Goal: Task Accomplishment & Management: Manage account settings

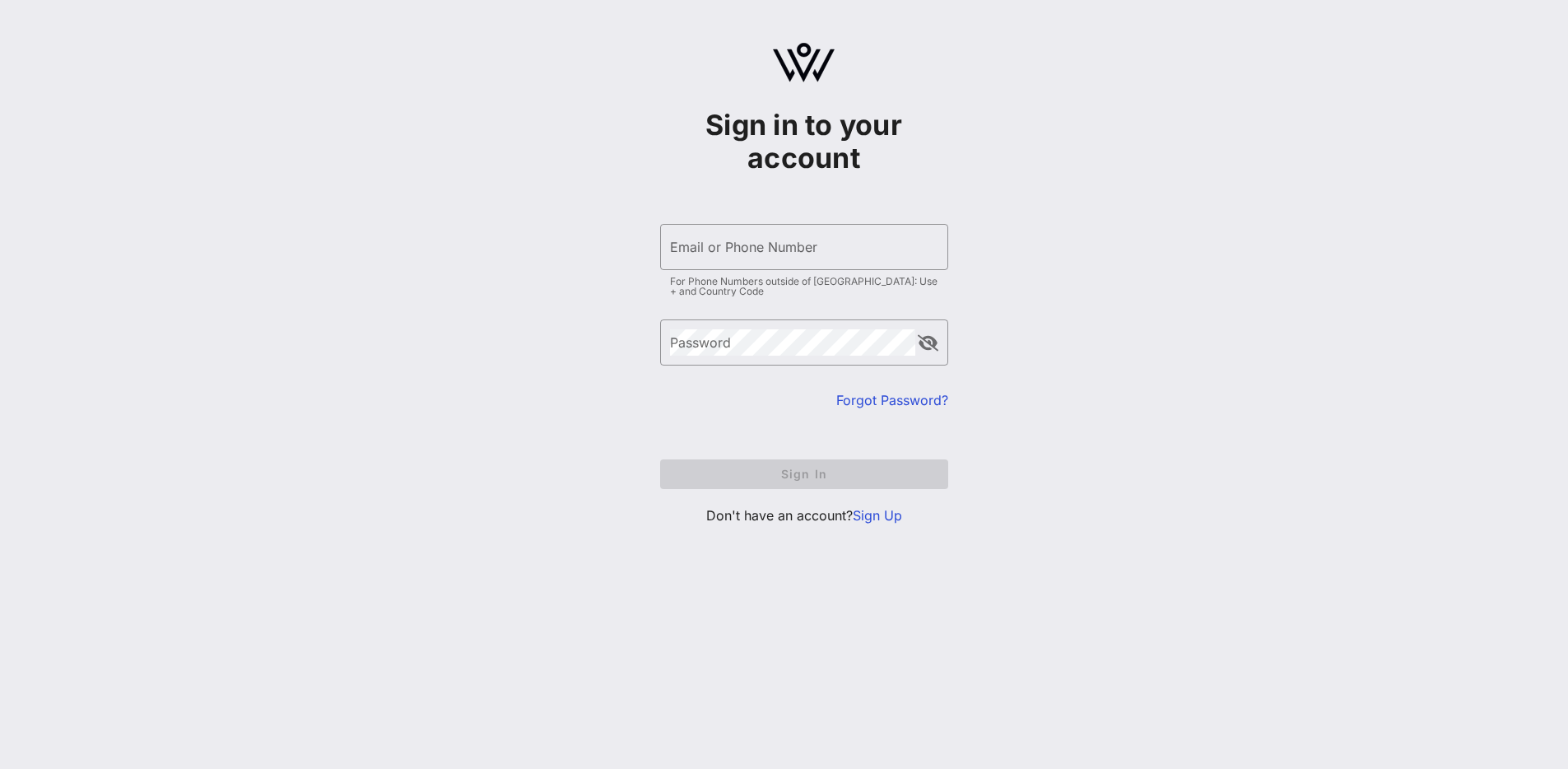
type input "[EMAIL_ADDRESS][DOMAIN_NAME]"
click at [774, 245] on input "Email or Phone Number" at bounding box center [804, 247] width 269 height 27
type input "[EMAIL_ADDRESS][DOMAIN_NAME]"
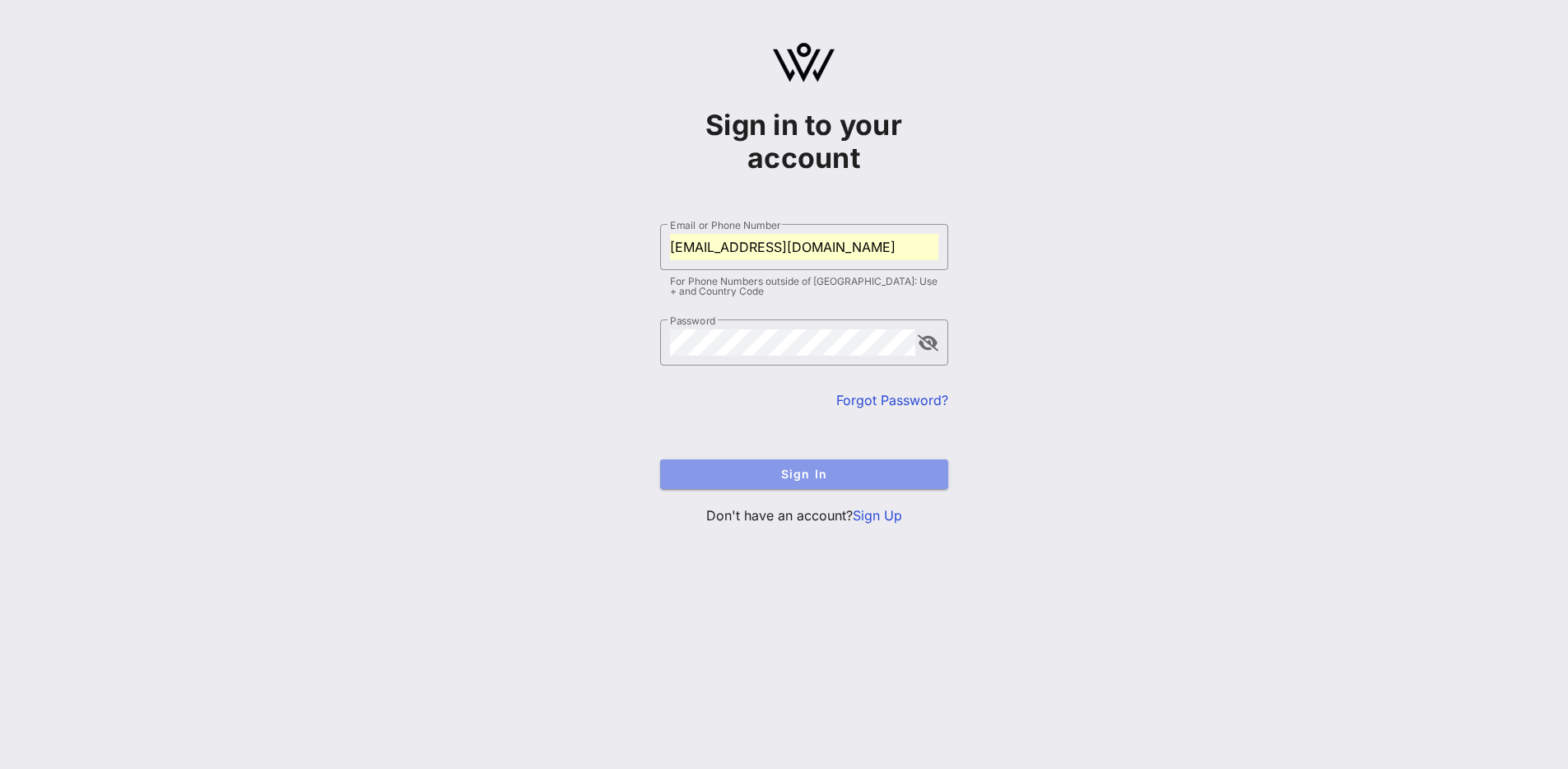
click at [798, 475] on span "Sign In" at bounding box center [804, 474] width 262 height 14
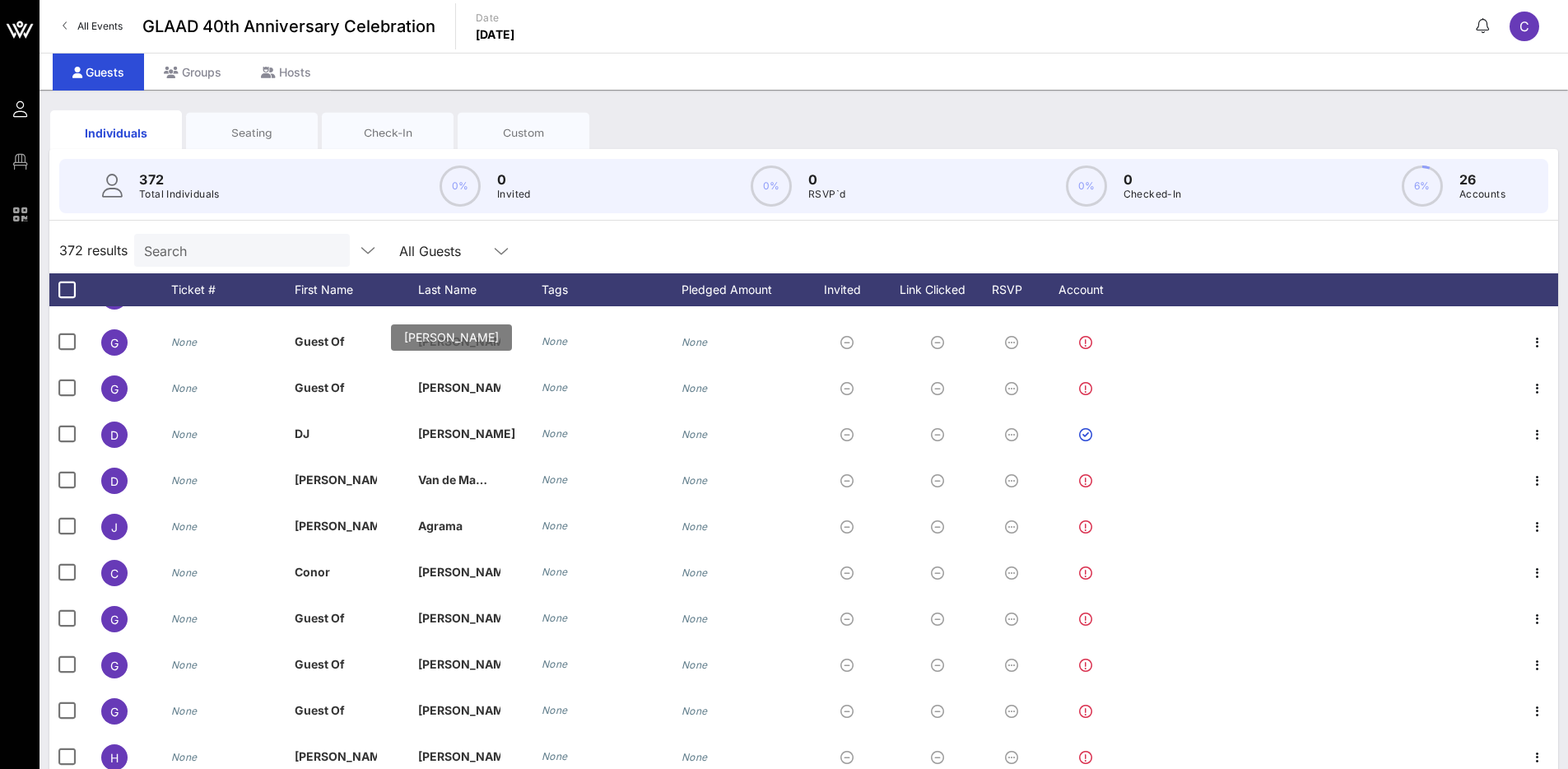
scroll to position [15175, 0]
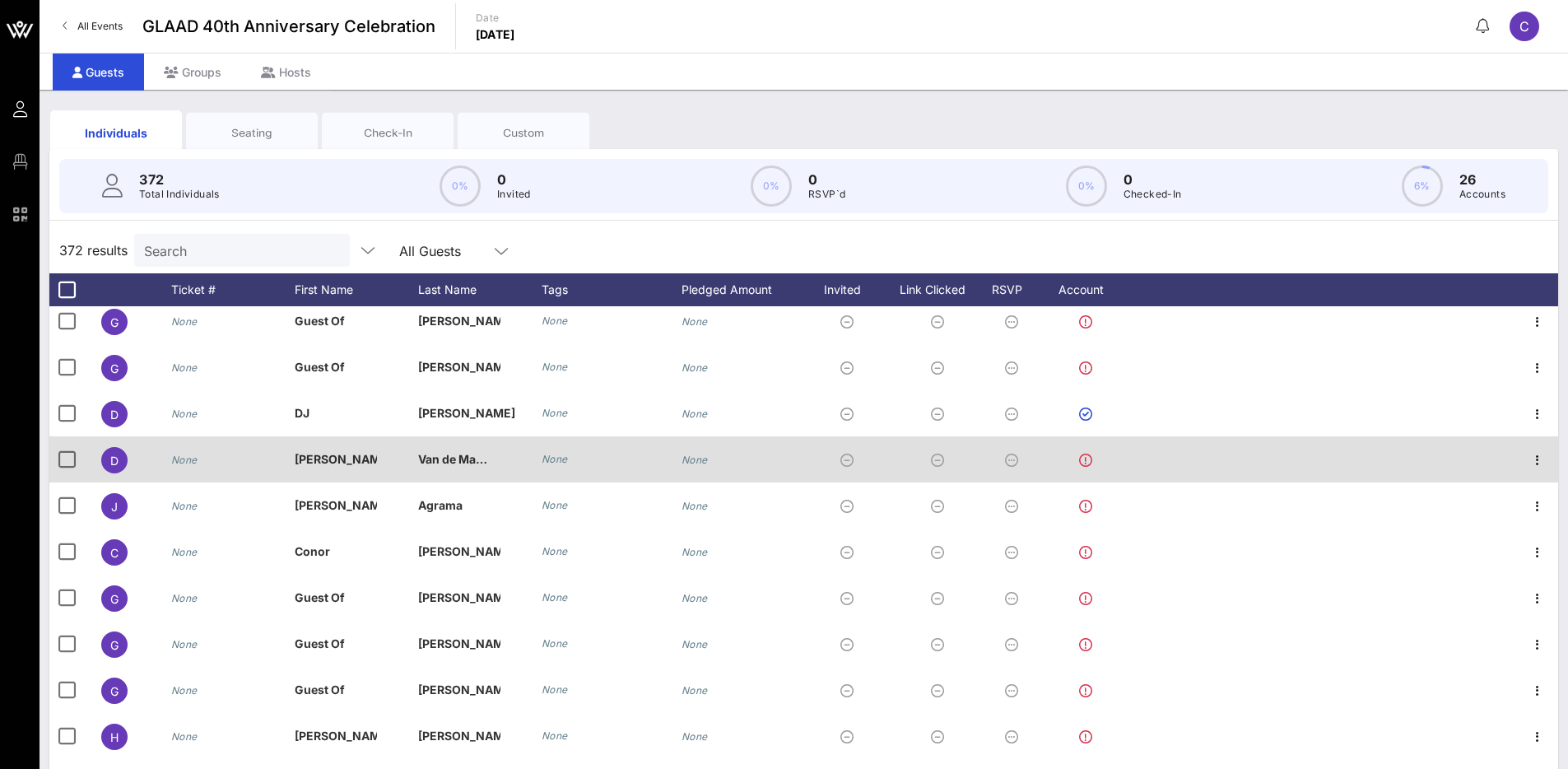
click at [111, 463] on span "D" at bounding box center [114, 460] width 9 height 14
click at [1527, 456] on icon "button" at bounding box center [1537, 460] width 20 height 20
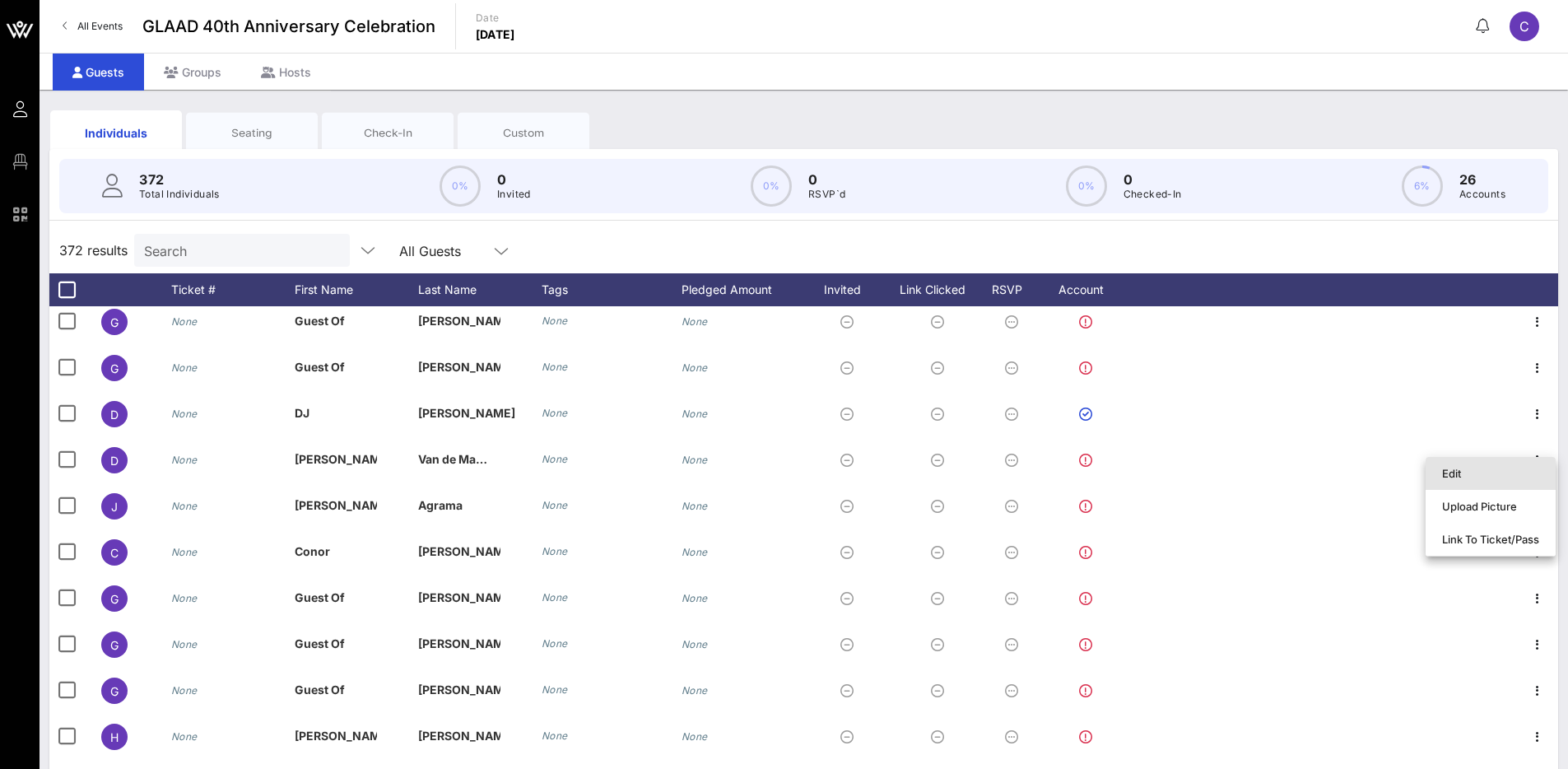
click at [1511, 475] on div "Edit" at bounding box center [1491, 474] width 97 height 13
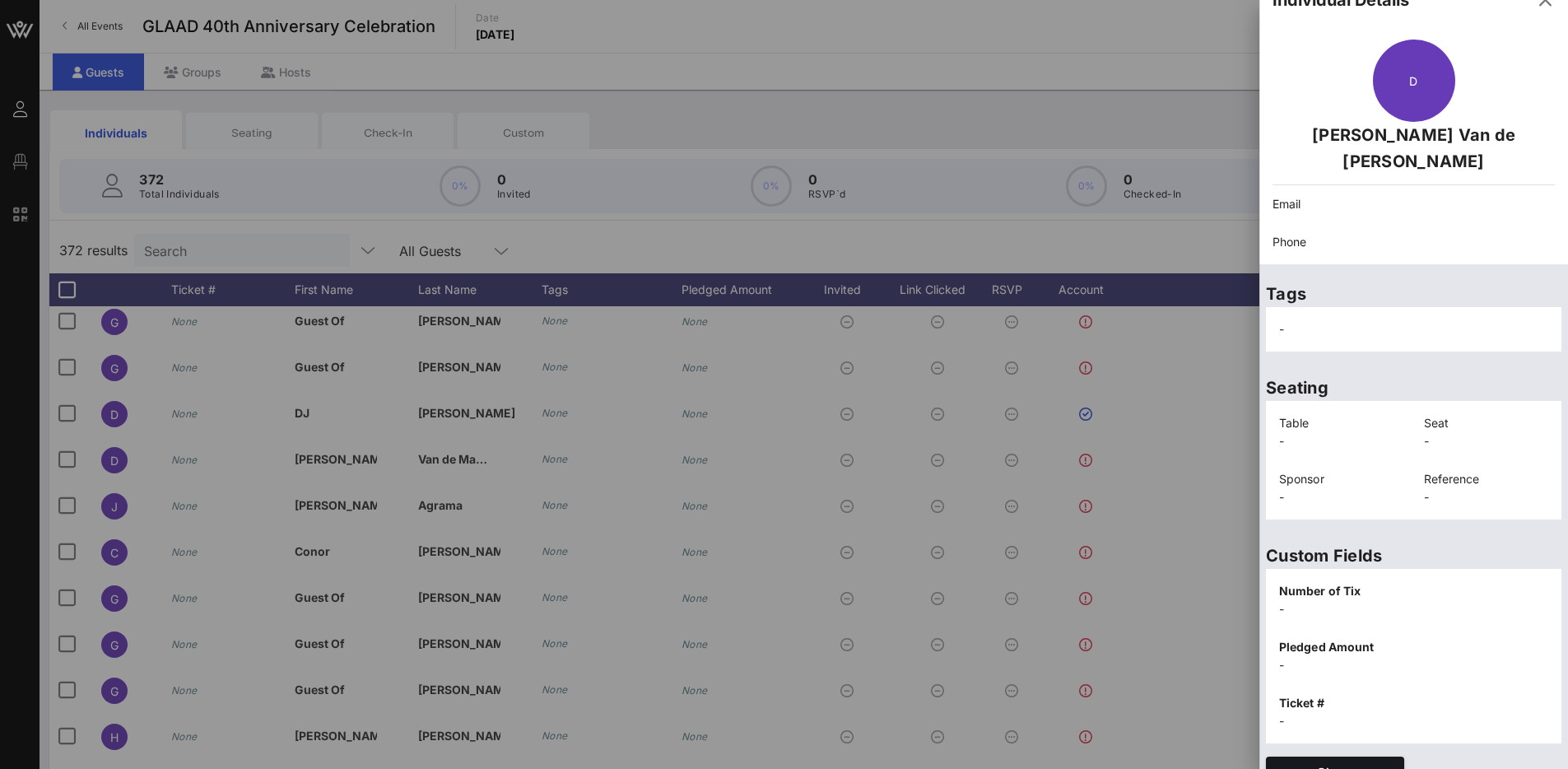
scroll to position [28, 0]
click at [1380, 764] on span "Close" at bounding box center [1334, 771] width 111 height 14
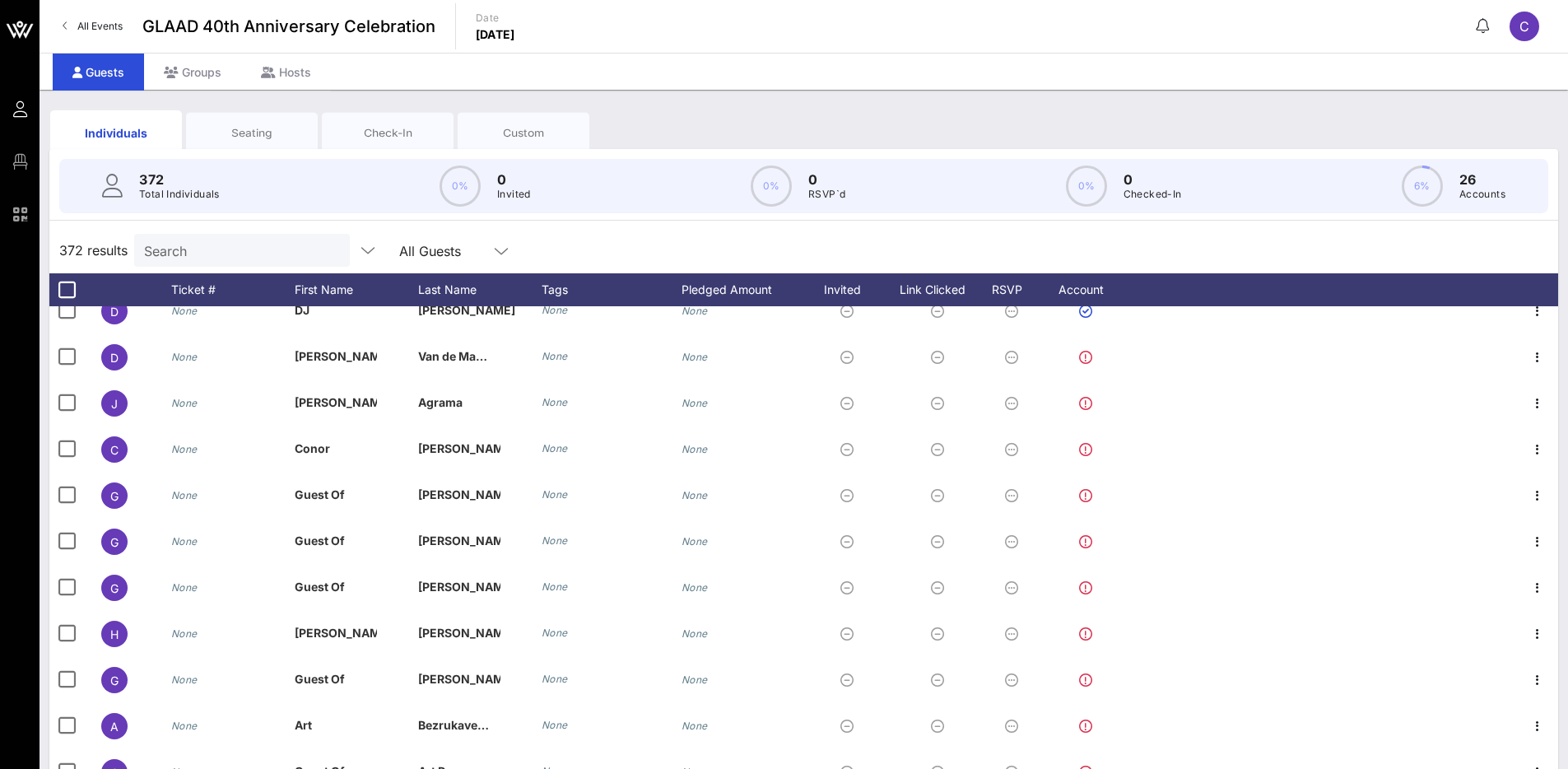
scroll to position [15281, 0]
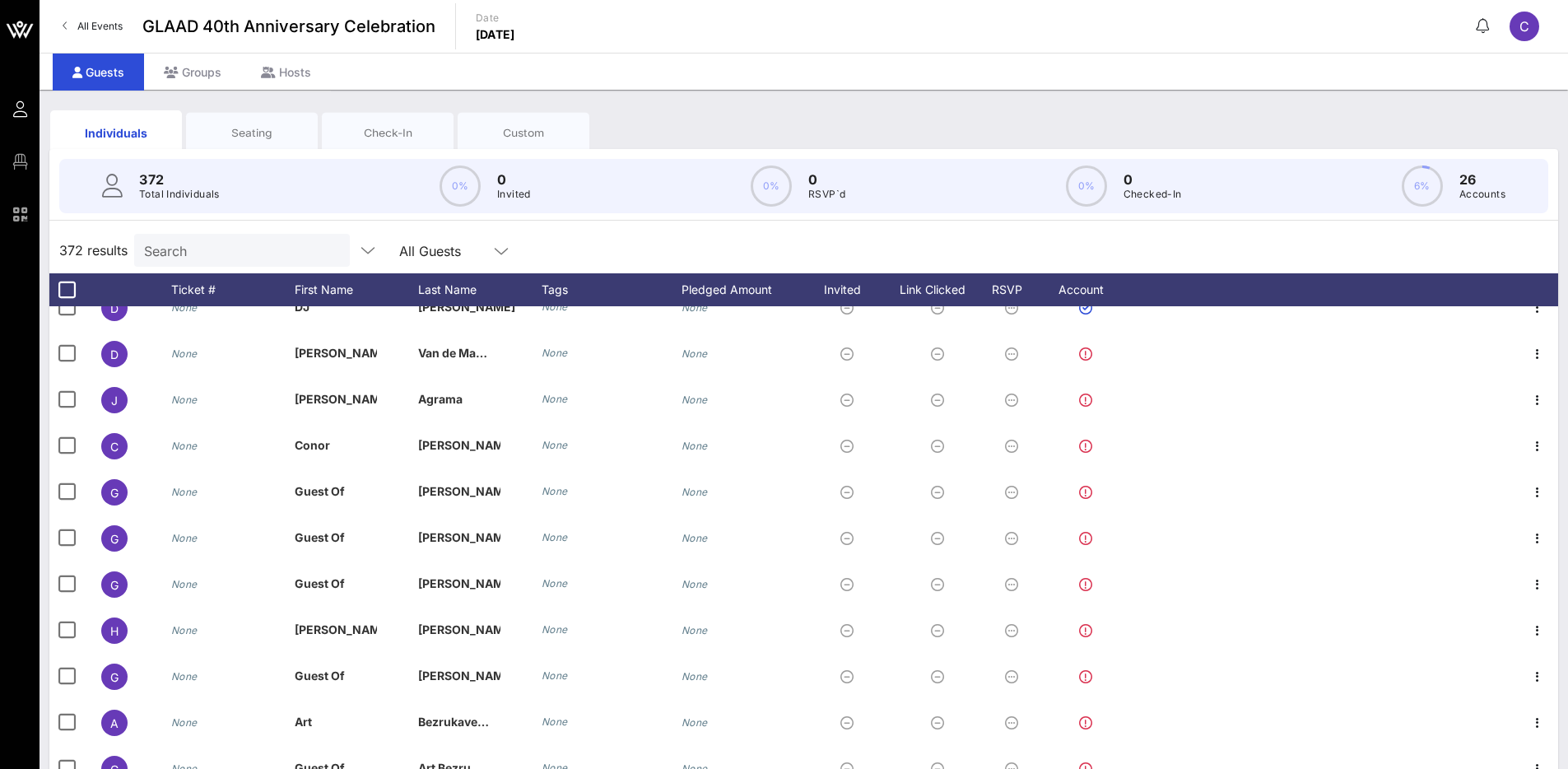
click at [233, 178] on div "372 Total Individuals 0% 0 Invited 0% 0 RSVP`d 0% 0 Checked-In 6% 26 Accounts" at bounding box center [803, 186] width 1489 height 54
click at [234, 125] on div "Seating" at bounding box center [251, 132] width 107 height 15
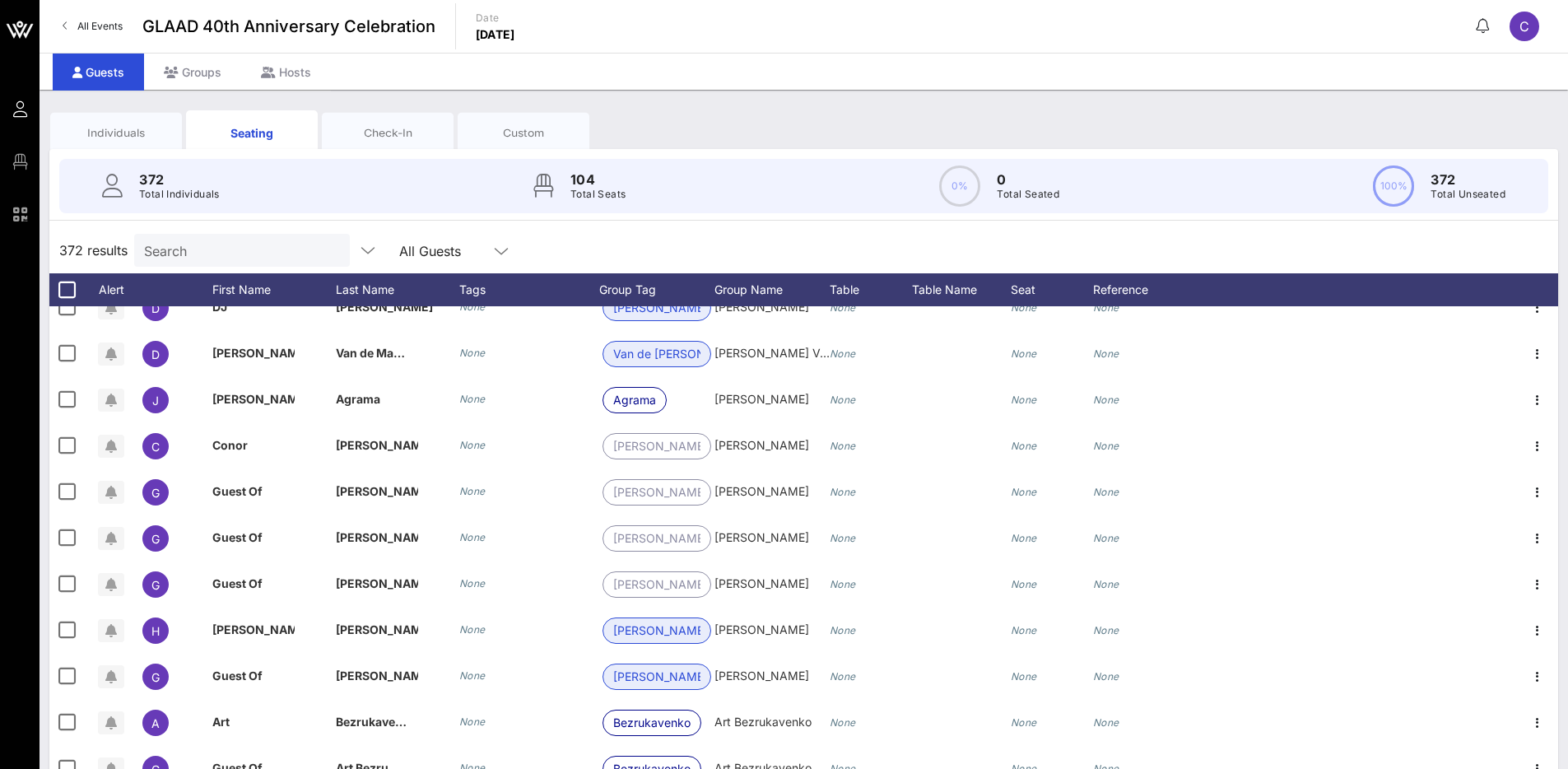
click at [382, 118] on div "Check-In" at bounding box center [388, 132] width 131 height 41
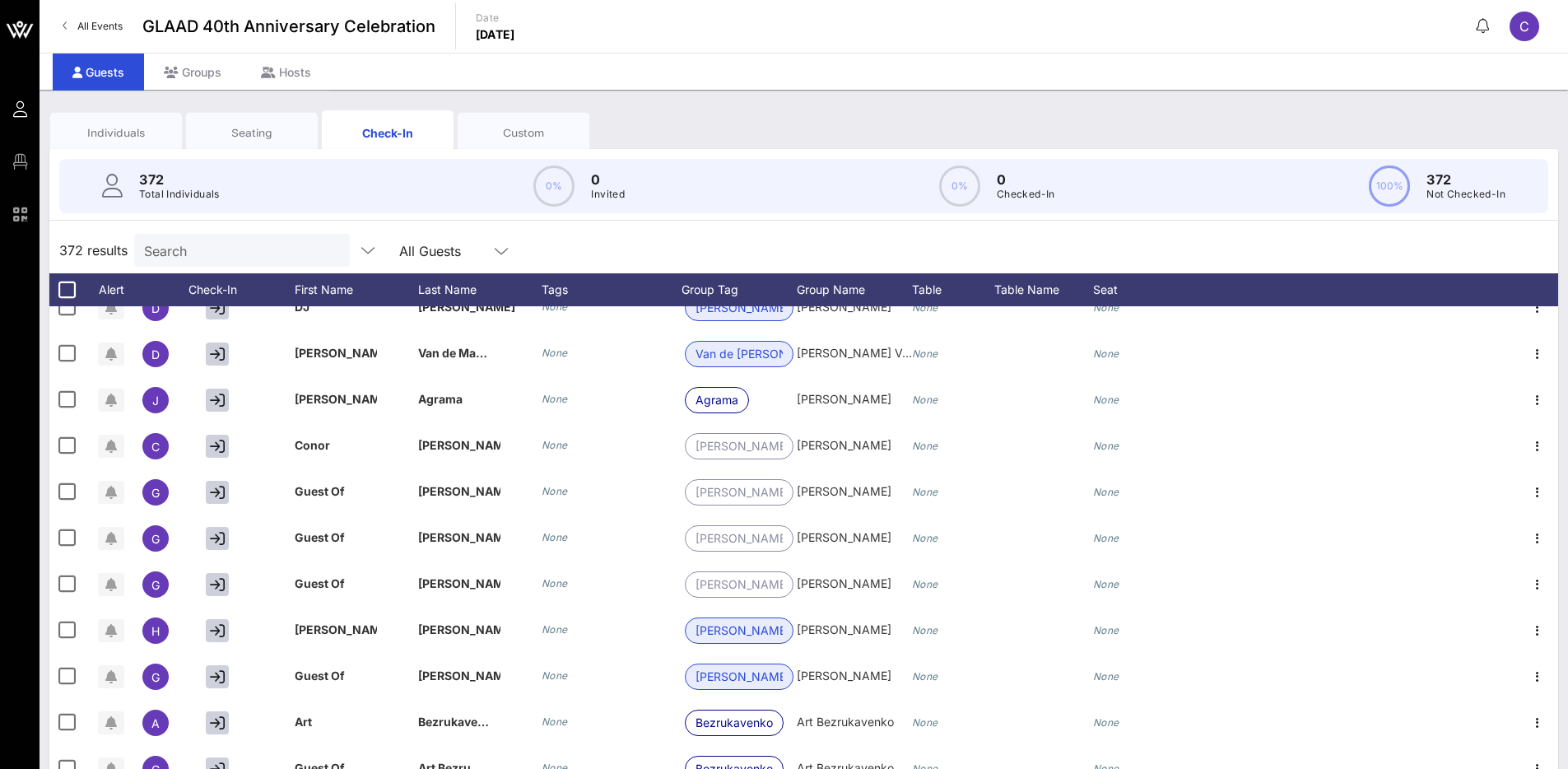
click at [519, 125] on div "Custom" at bounding box center [523, 132] width 107 height 15
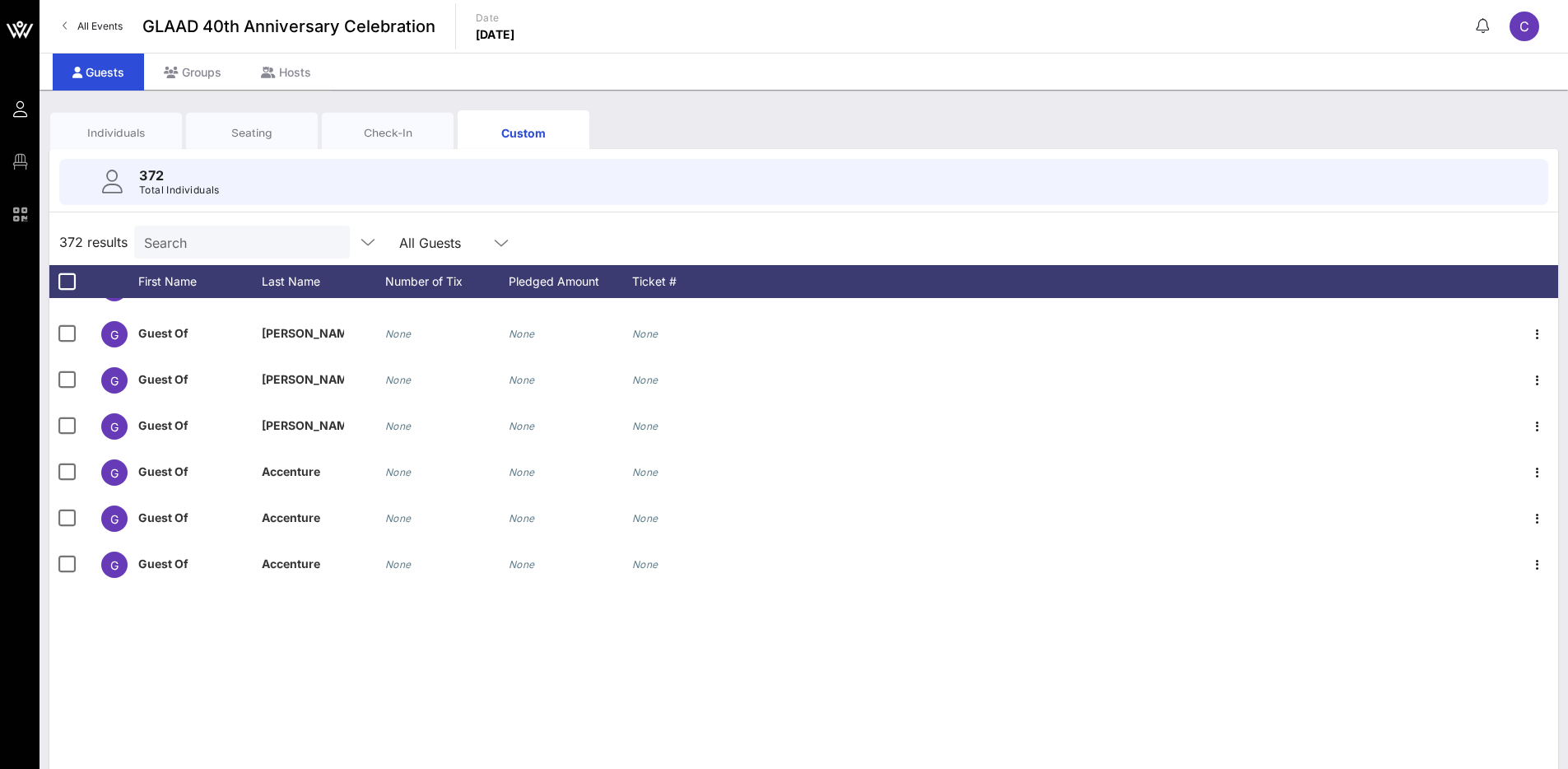
scroll to position [10233, 0]
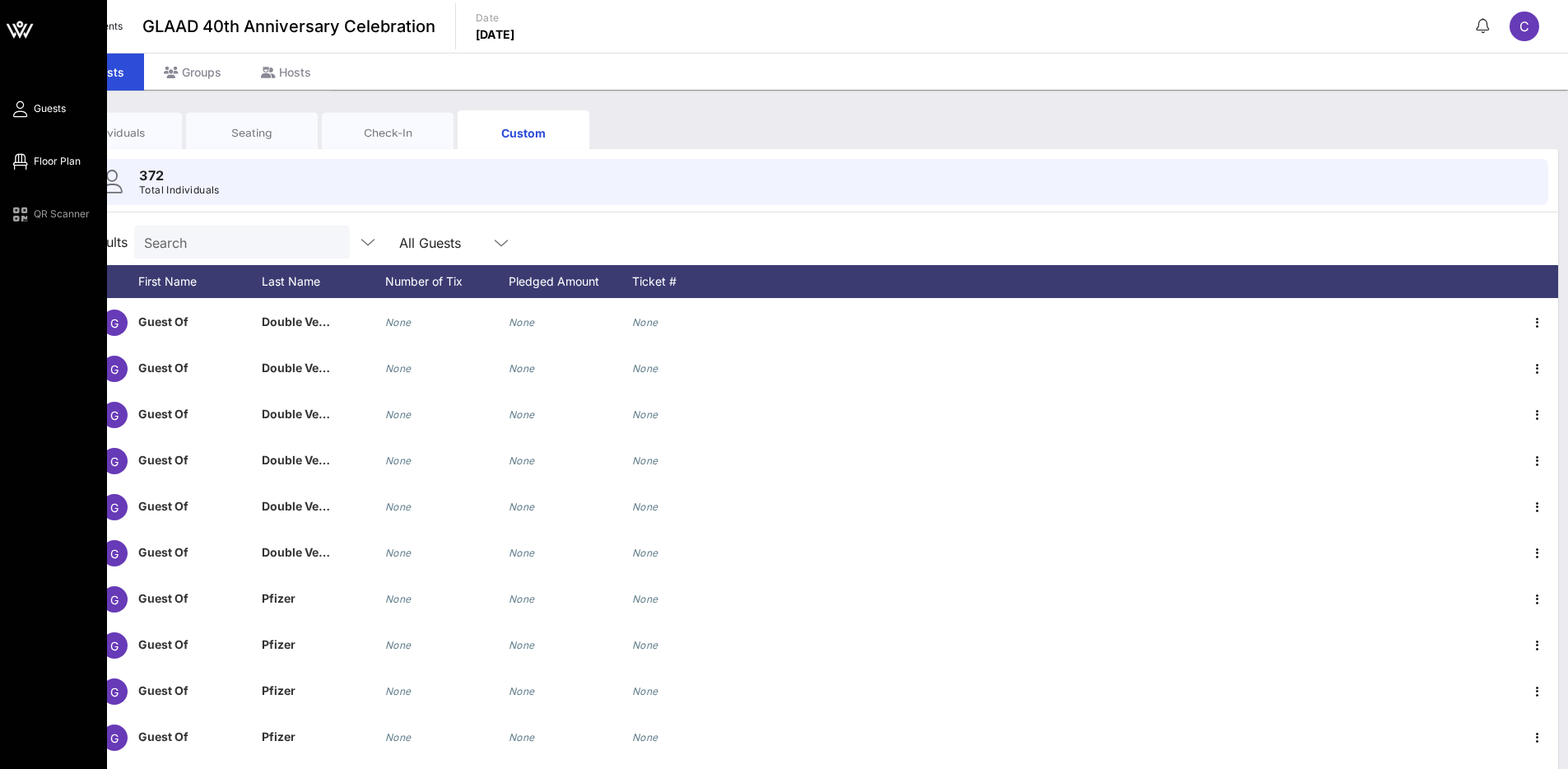
click at [37, 158] on span "Floor Plan" at bounding box center [56, 162] width 47 height 15
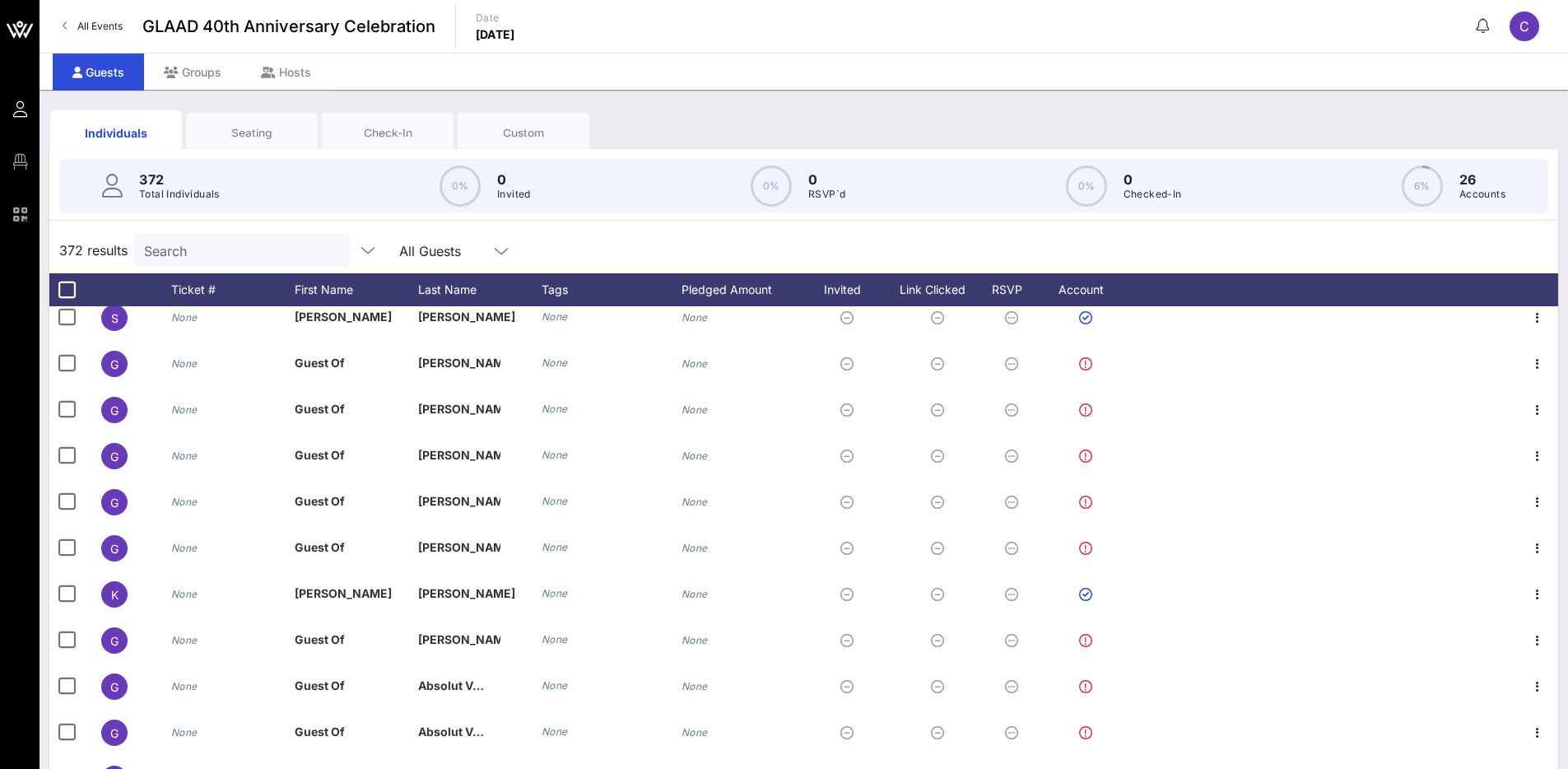
scroll to position [2178, 0]
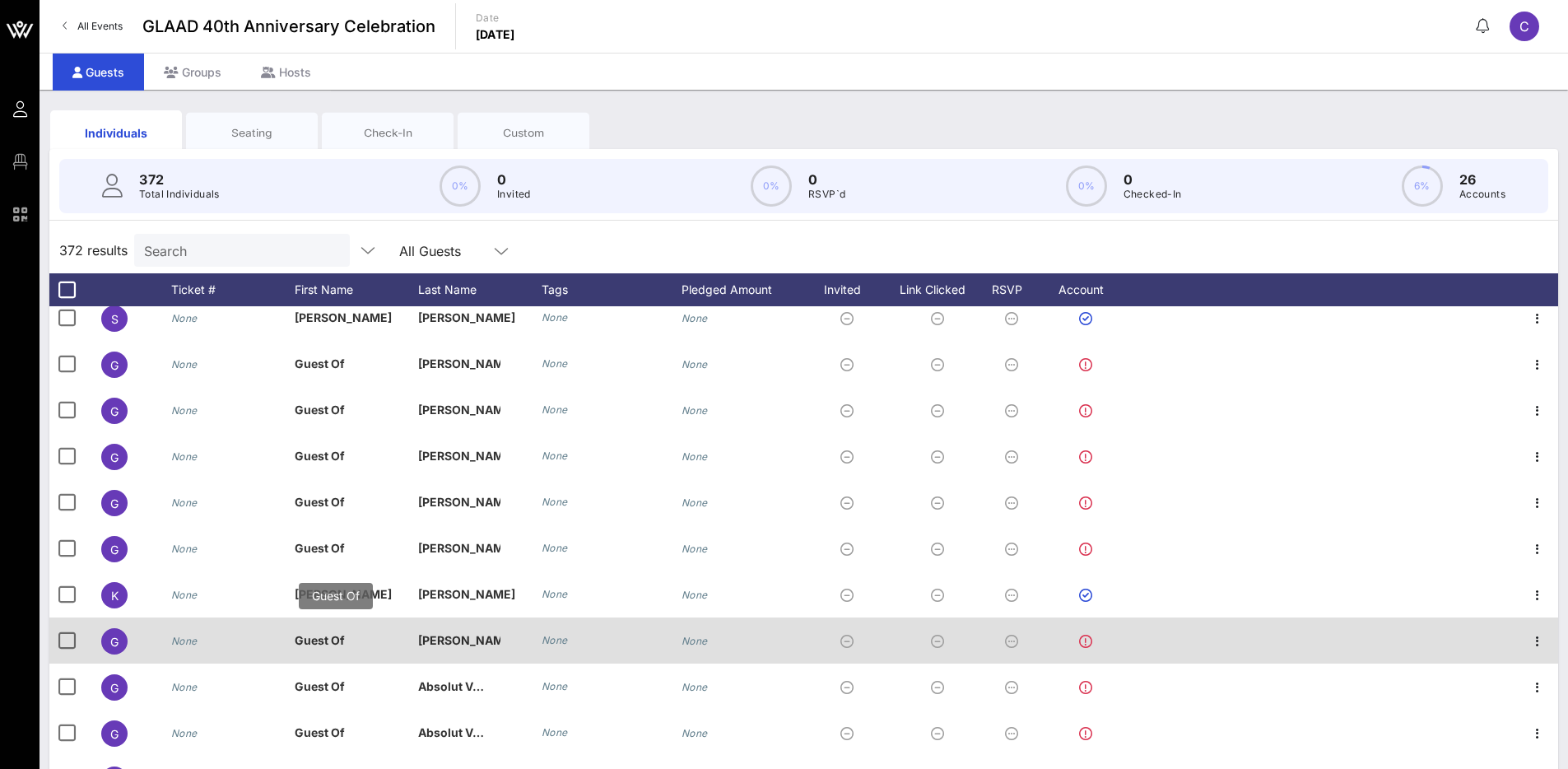
click at [320, 643] on p "Guest Of" at bounding box center [335, 640] width 82 height 46
click at [1529, 639] on icon "button" at bounding box center [1537, 641] width 20 height 20
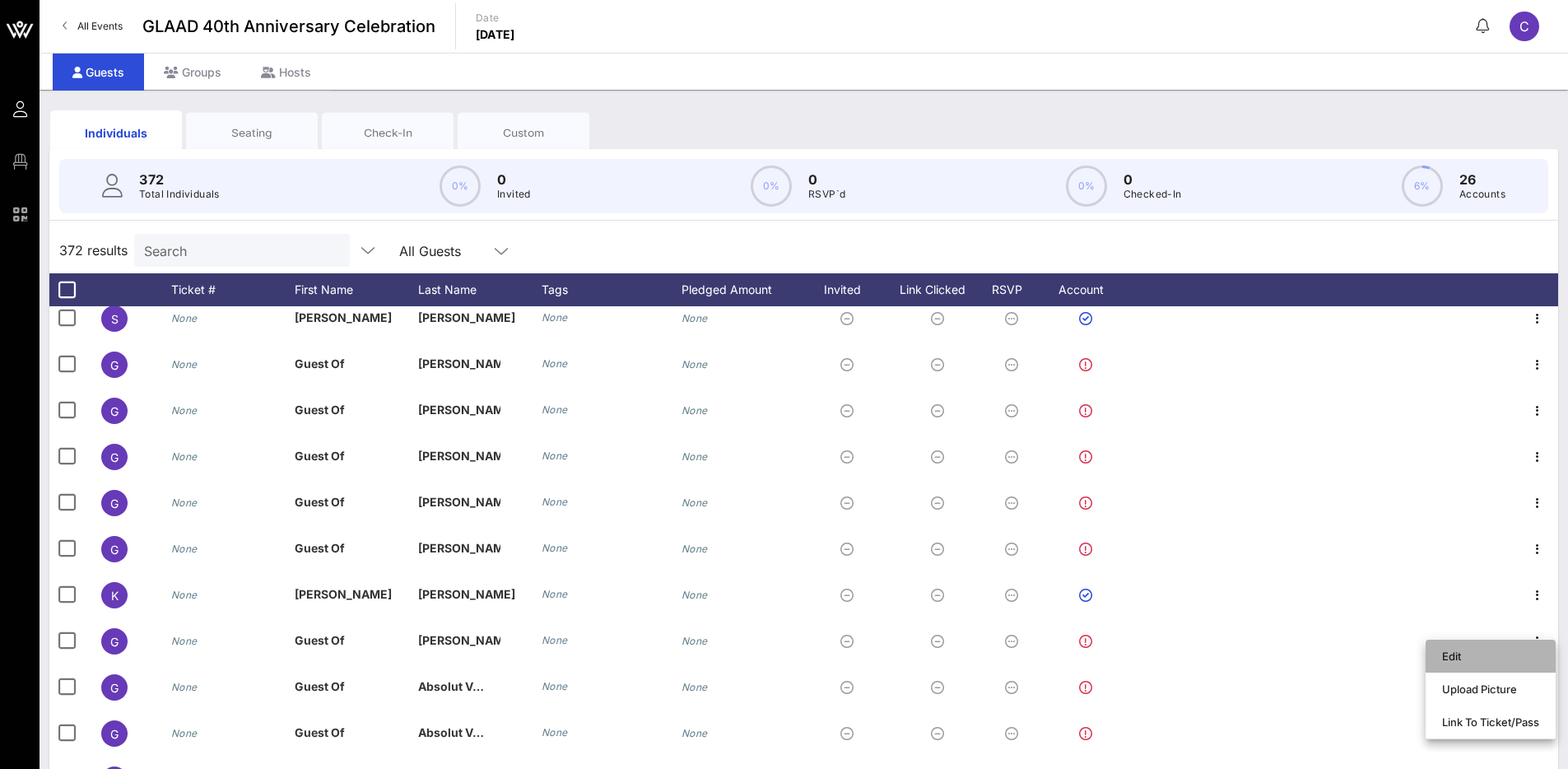
click at [1518, 657] on div "Edit" at bounding box center [1491, 657] width 97 height 13
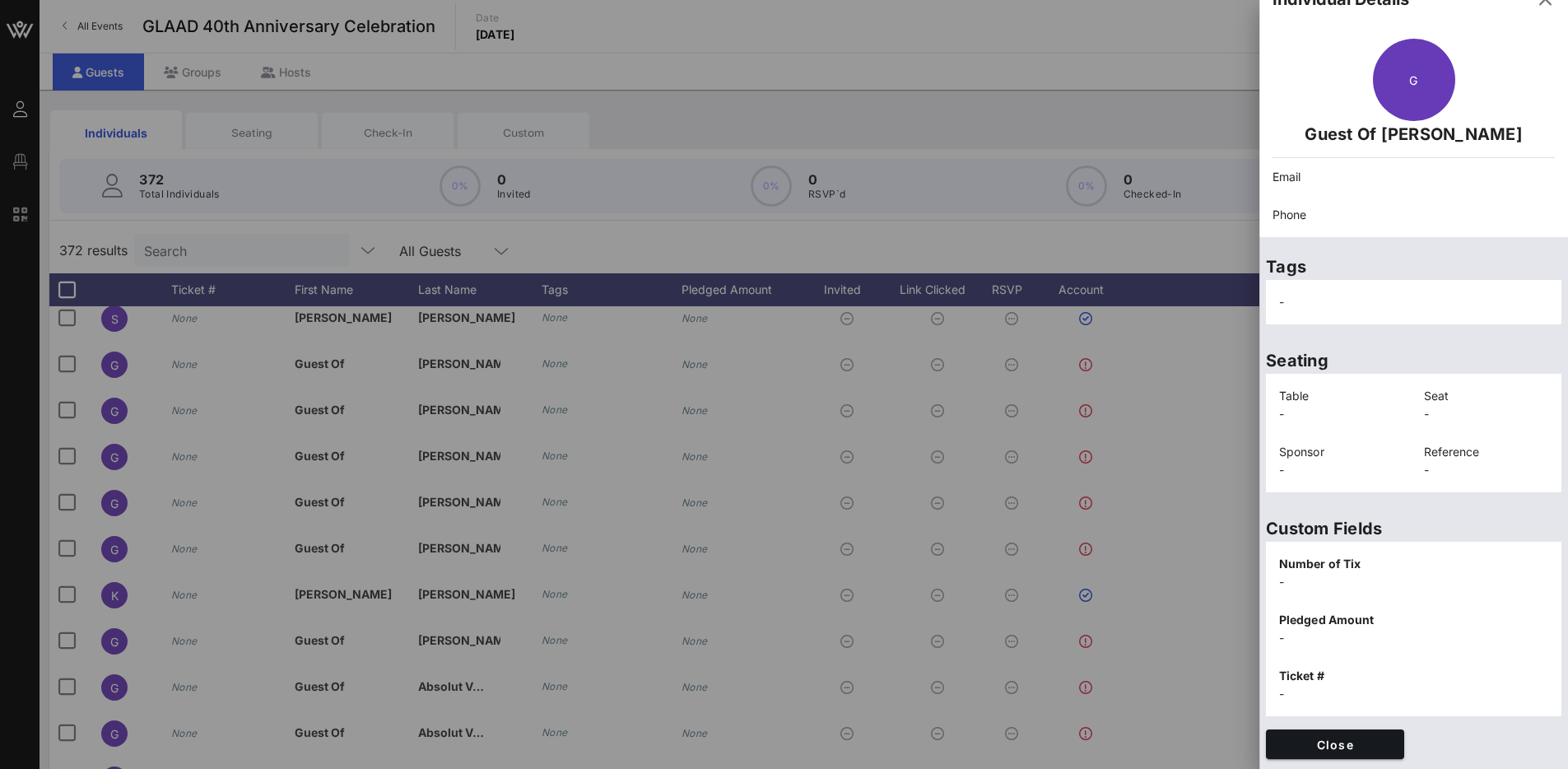
scroll to position [0, 0]
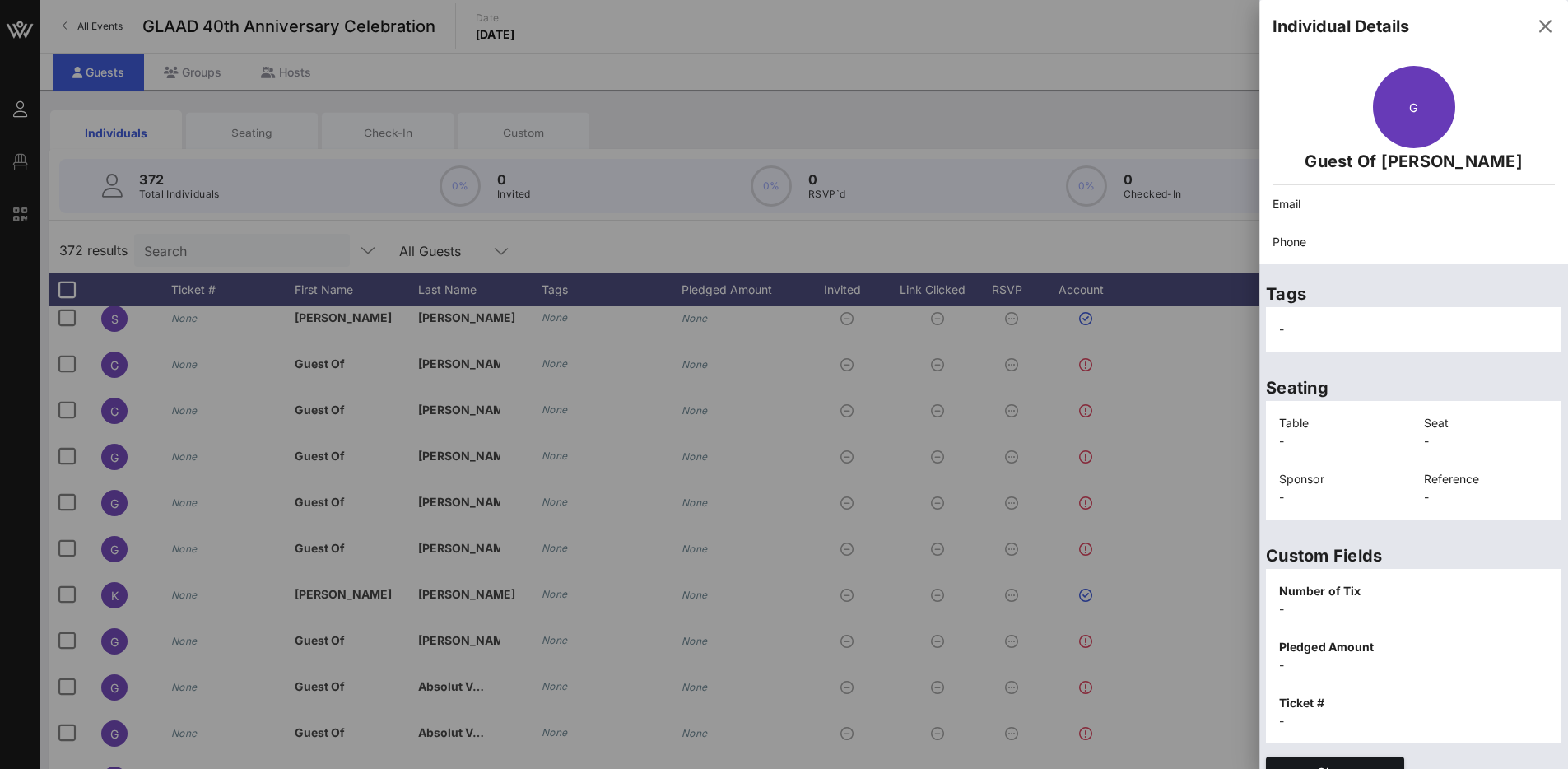
click at [1352, 196] on p "Email" at bounding box center [1414, 204] width 282 height 18
click at [1399, 154] on p "Guest Of [PERSON_NAME]" at bounding box center [1414, 161] width 282 height 27
click at [1321, 324] on div "-" at bounding box center [1413, 330] width 289 height 38
click at [1535, 31] on icon "button" at bounding box center [1544, 26] width 20 height 20
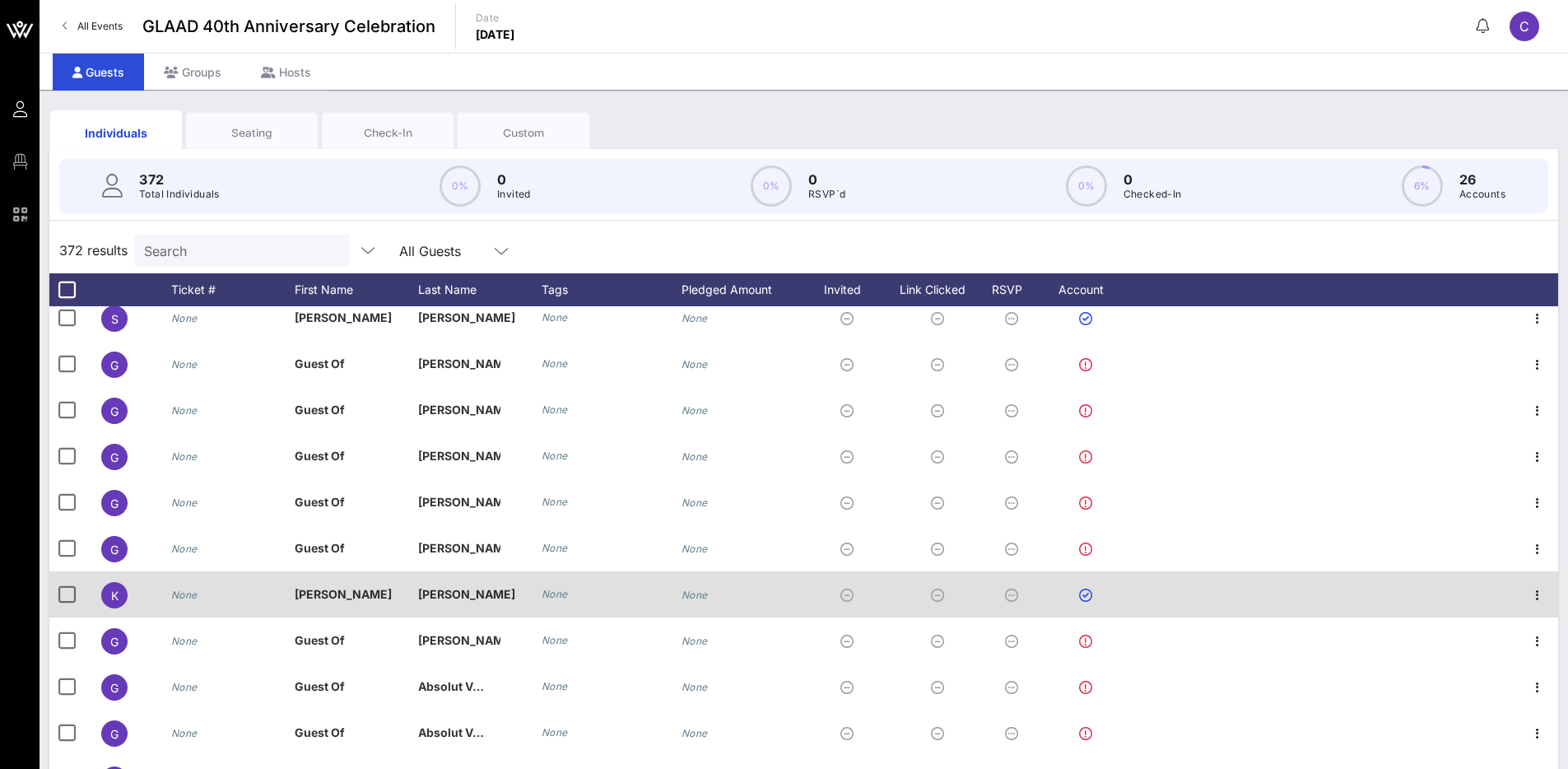
click at [442, 593] on span "[PERSON_NAME]" at bounding box center [467, 594] width 97 height 14
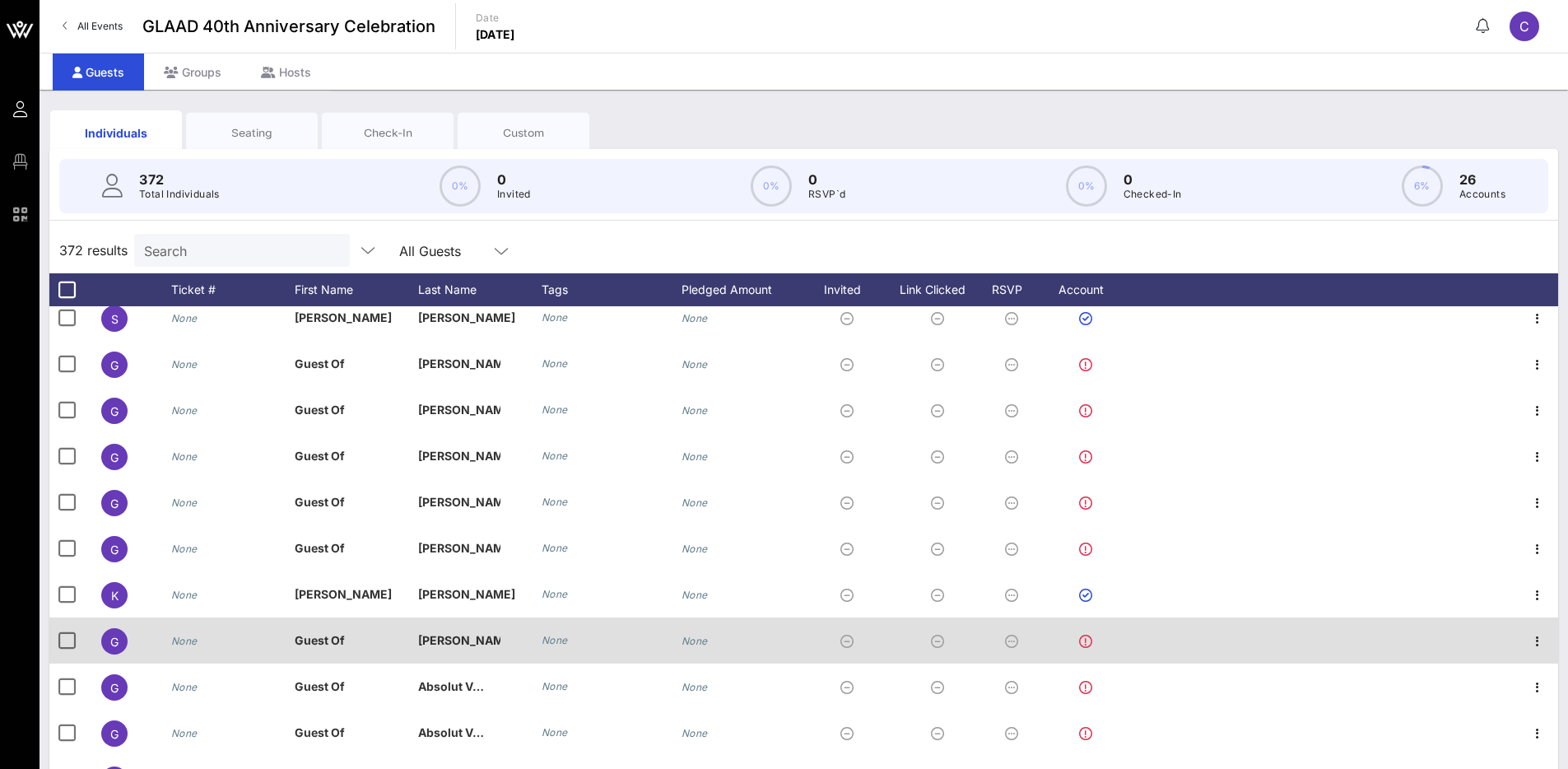
click at [1077, 639] on div at bounding box center [1088, 640] width 90 height 46
click at [1089, 640] on icon at bounding box center [1086, 641] width 13 height 13
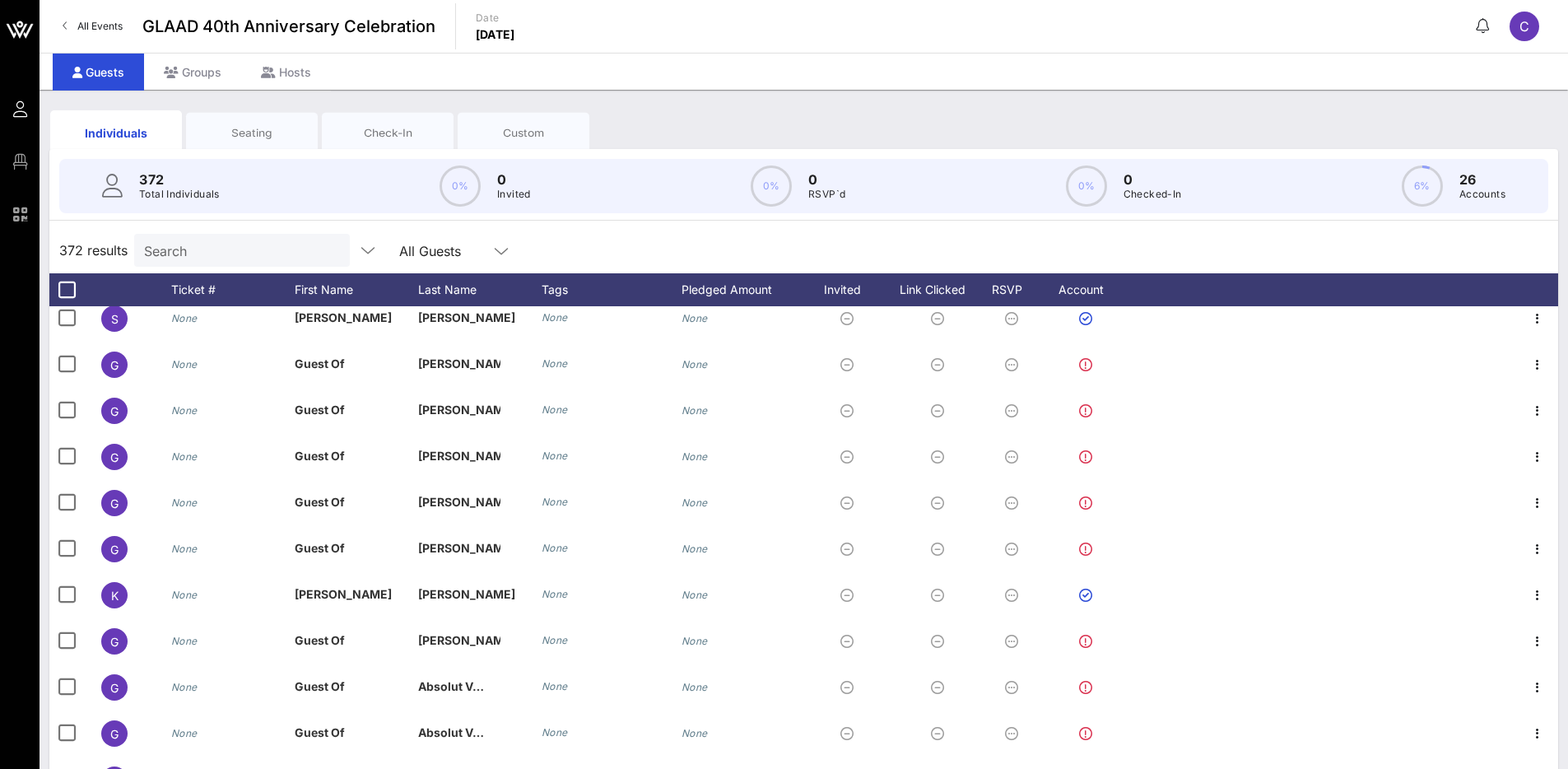
click at [1529, 35] on div "C" at bounding box center [1523, 26] width 30 height 30
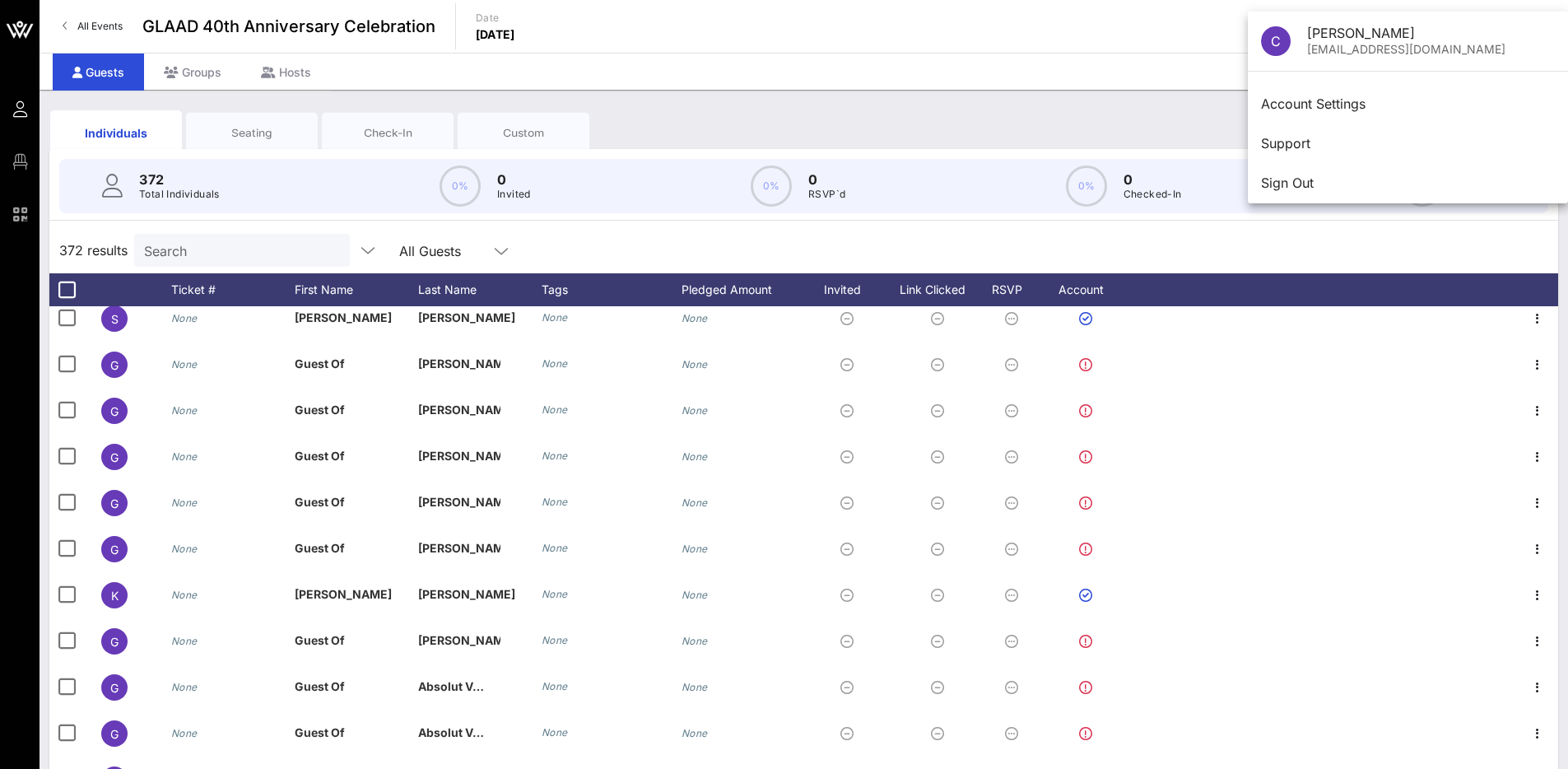
click at [1530, 22] on div "C [PERSON_NAME] [EMAIL_ADDRESS][DOMAIN_NAME]" at bounding box center [1408, 41] width 320 height 59
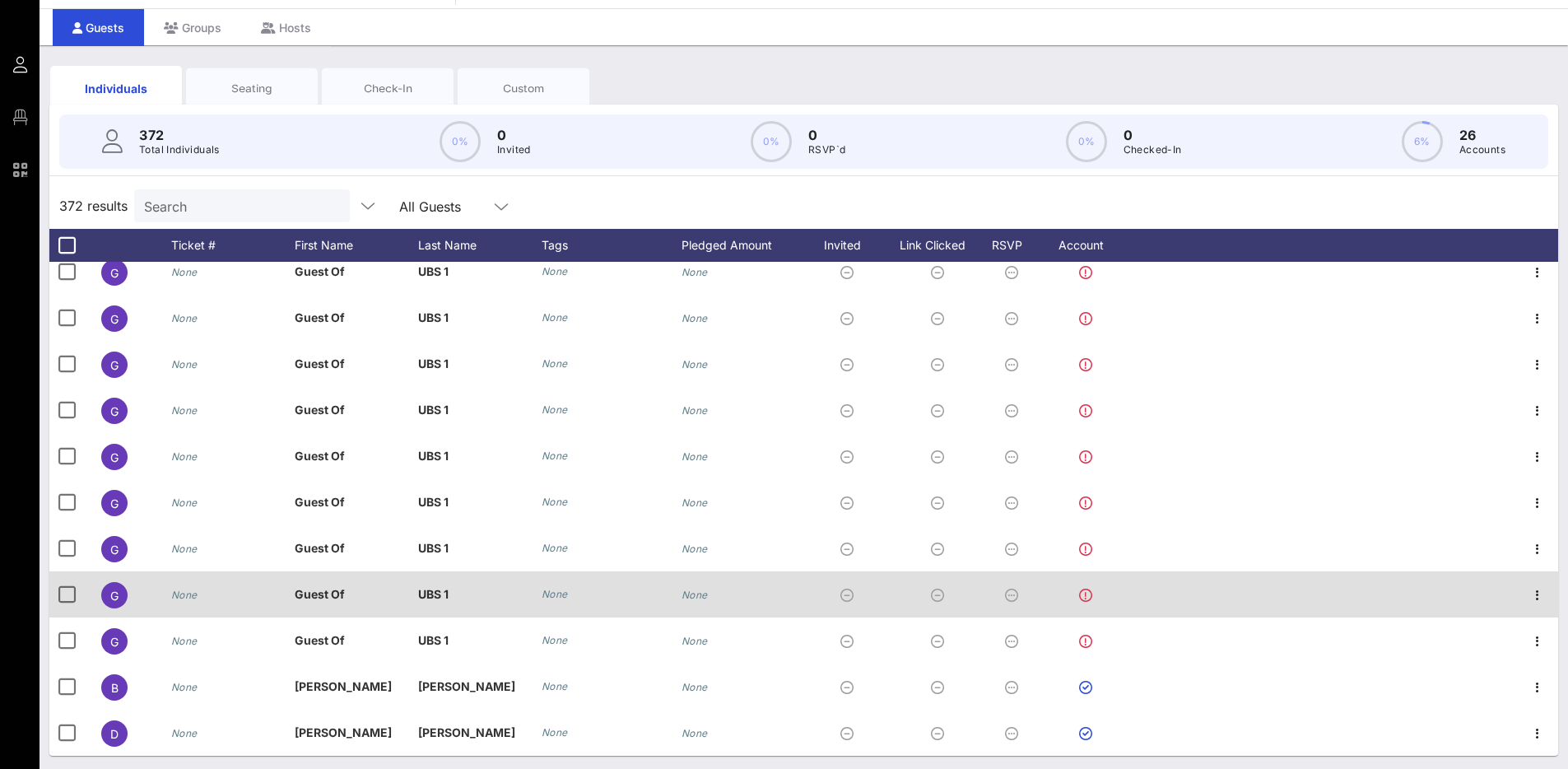
scroll to position [48, 0]
